Goal: Register for event/course

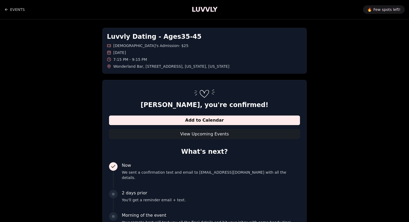
click at [206, 136] on button "View Upcoming Events" at bounding box center [204, 134] width 191 height 10
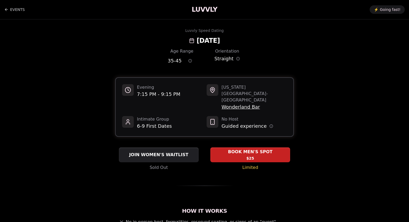
click at [203, 86] on div "Evening 7:15 PM - 9:15 PM [US_STATE][GEOGRAPHIC_DATA] - [GEOGRAPHIC_DATA] Intim…" at bounding box center [205, 107] width 178 height 58
